Goal: Find specific page/section: Find specific page/section

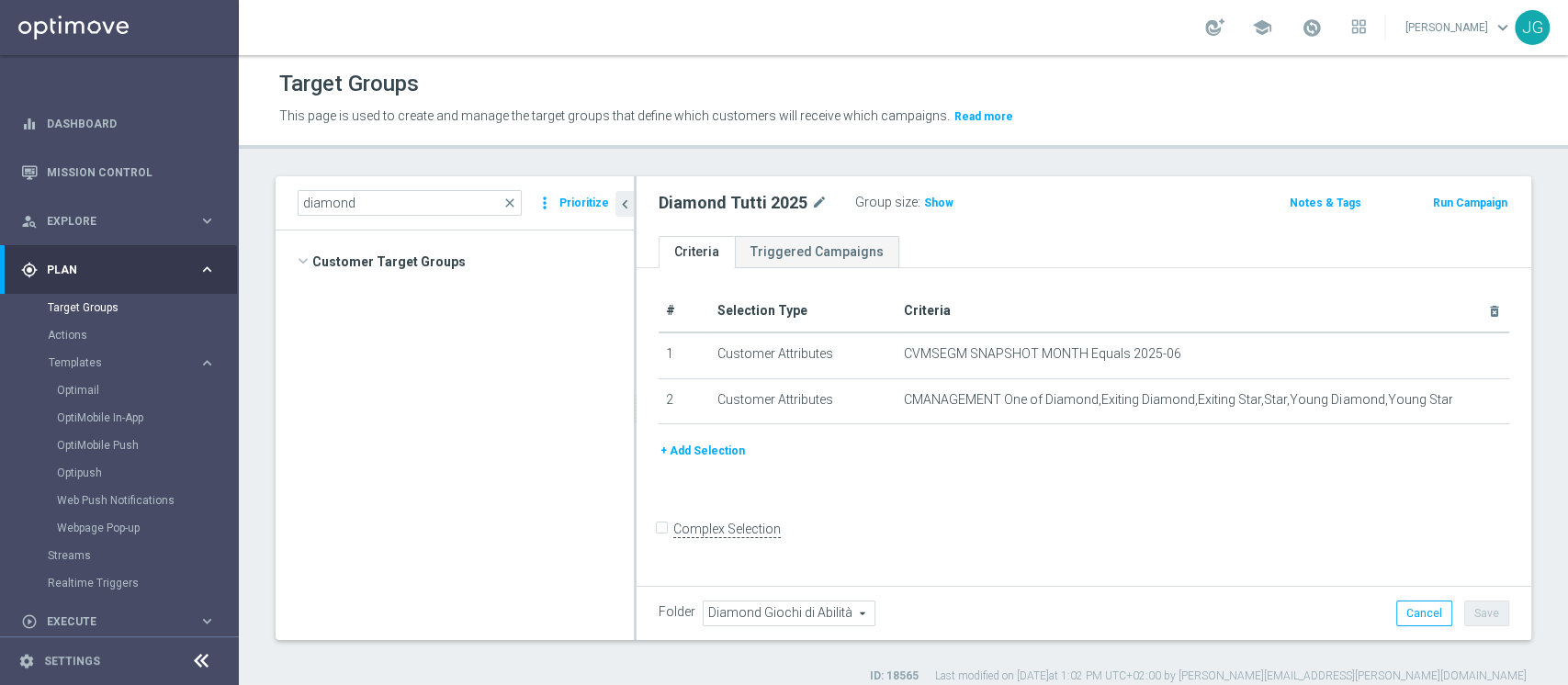
scroll to position [1716, 0]
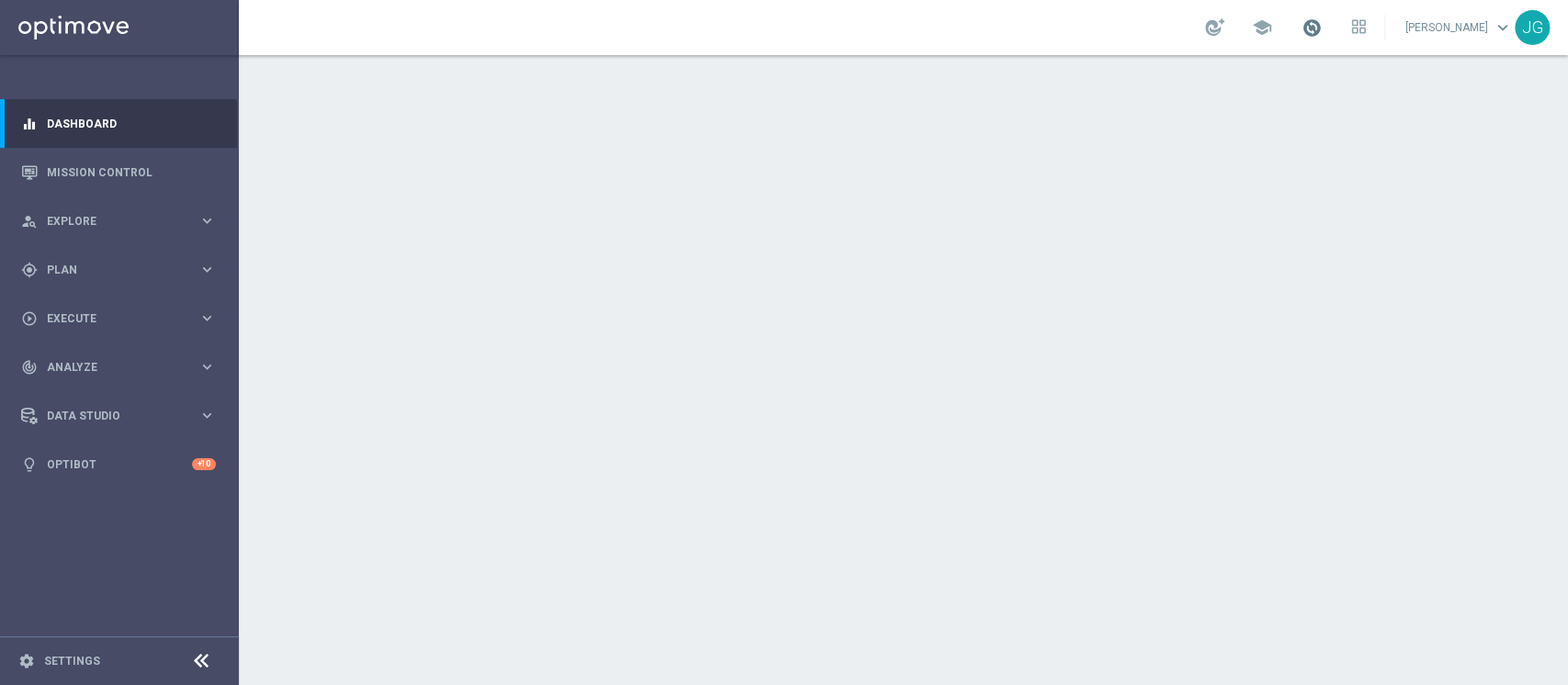
click at [1302, 33] on span at bounding box center [1312, 27] width 20 height 20
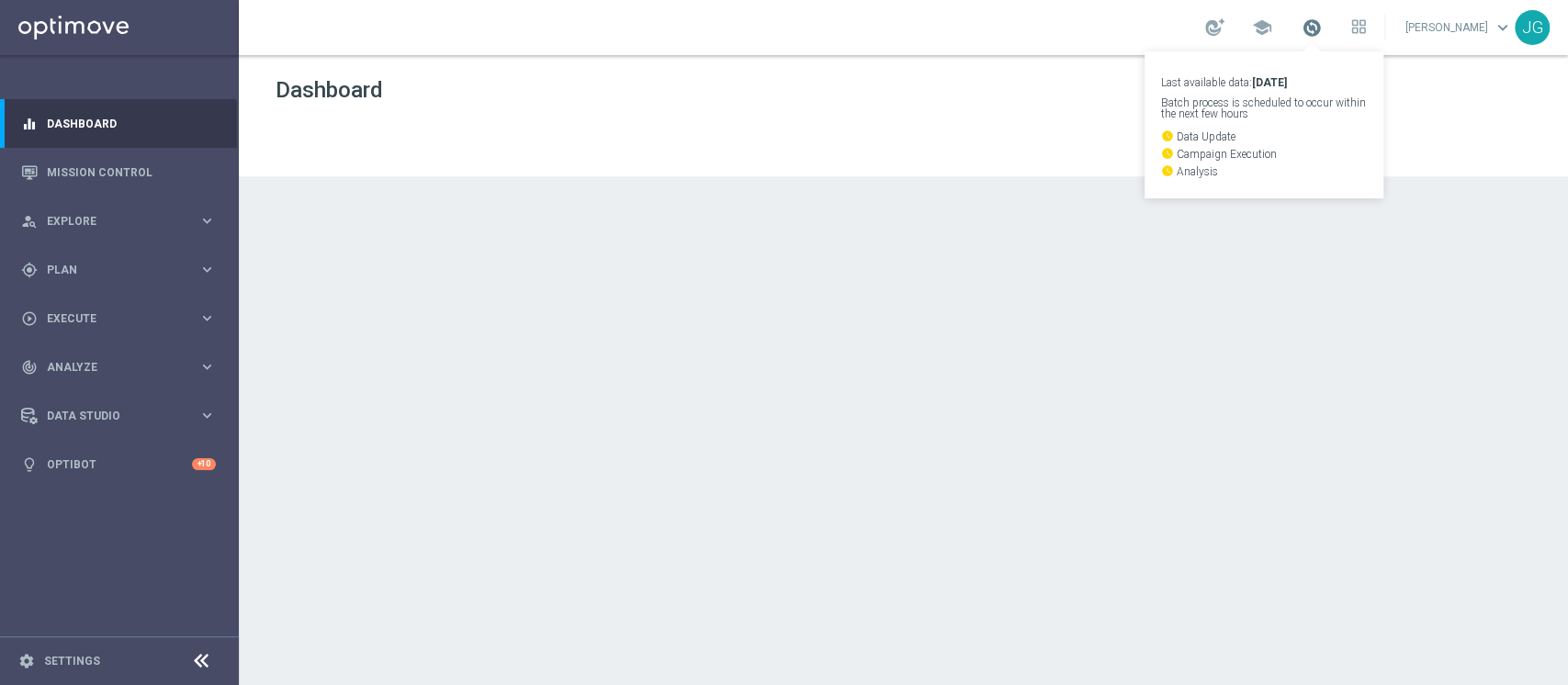
click at [1302, 33] on span at bounding box center [1312, 27] width 20 height 20
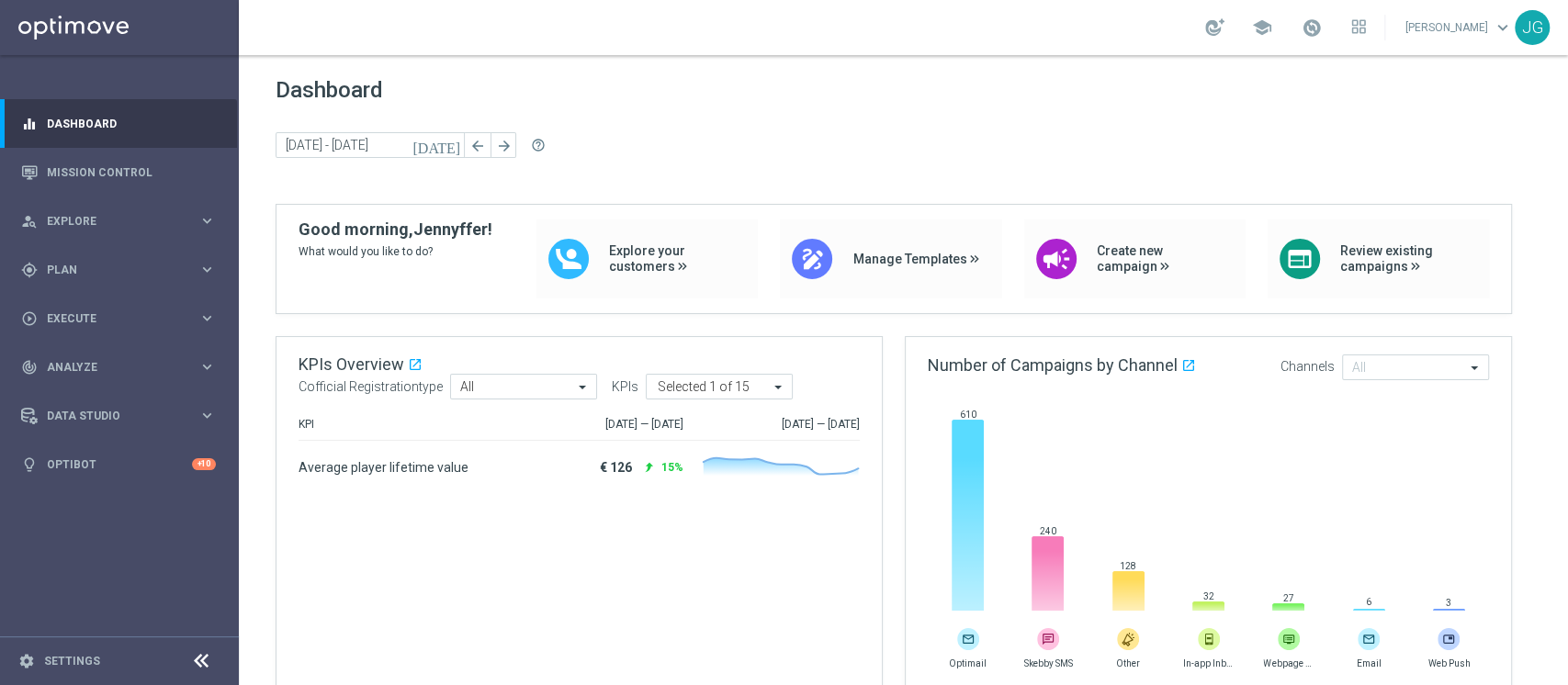
click at [1300, 38] on link at bounding box center [1312, 28] width 24 height 29
click at [1300, 38] on link "Last available data: 31 Aug 2025 Batch process is scheduled to occur within the…" at bounding box center [1312, 28] width 24 height 29
